Goal: Purchase product/service

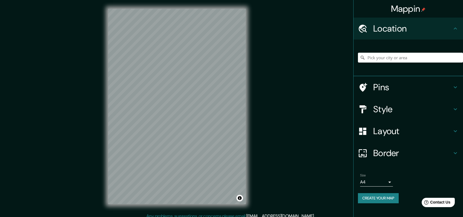
click at [388, 57] on input "Pick your city or area" at bounding box center [410, 58] width 105 height 10
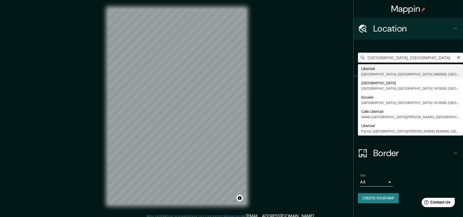
type input "[GEOGRAPHIC_DATA], [GEOGRAPHIC_DATA], [GEOGRAPHIC_DATA] 5480000, [GEOGRAPHIC_DA…"
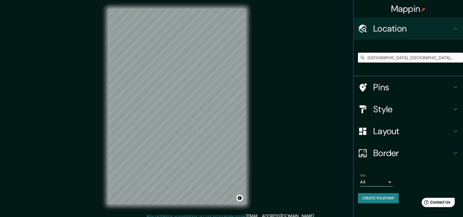
click at [387, 112] on h4 "Style" at bounding box center [412, 108] width 79 height 11
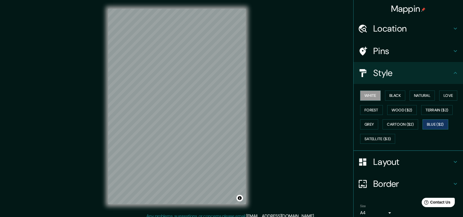
click at [433, 121] on button "Blue ($2)" at bounding box center [436, 124] width 26 height 10
click at [407, 74] on h4 "Style" at bounding box center [412, 72] width 79 height 11
click at [447, 71] on h4 "Style" at bounding box center [412, 72] width 79 height 11
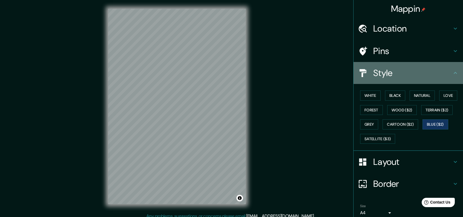
click at [454, 71] on icon at bounding box center [455, 73] width 7 height 7
click at [454, 73] on icon at bounding box center [455, 73] width 3 height 2
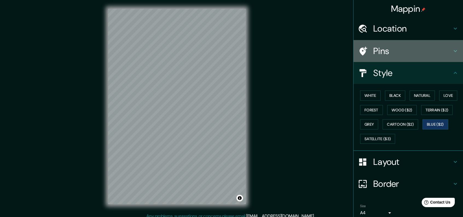
click at [438, 52] on h4 "Pins" at bounding box center [412, 50] width 79 height 11
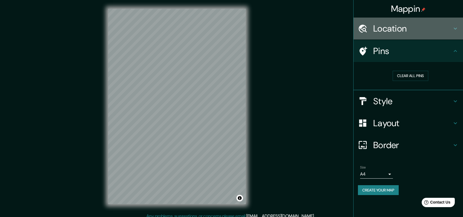
click at [431, 33] on h4 "Location" at bounding box center [412, 28] width 79 height 11
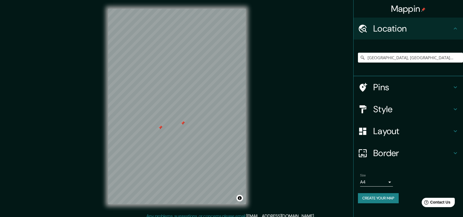
click at [182, 124] on div at bounding box center [183, 123] width 4 height 4
click at [160, 128] on div at bounding box center [160, 127] width 4 height 4
click at [104, 120] on div "© Mapbox © OpenStreetMap Improve this map" at bounding box center [176, 106] width 155 height 212
click at [102, 143] on div "© Mapbox © OpenStreetMap Improve this map" at bounding box center [176, 106] width 155 height 212
